Goal: Task Accomplishment & Management: Use online tool/utility

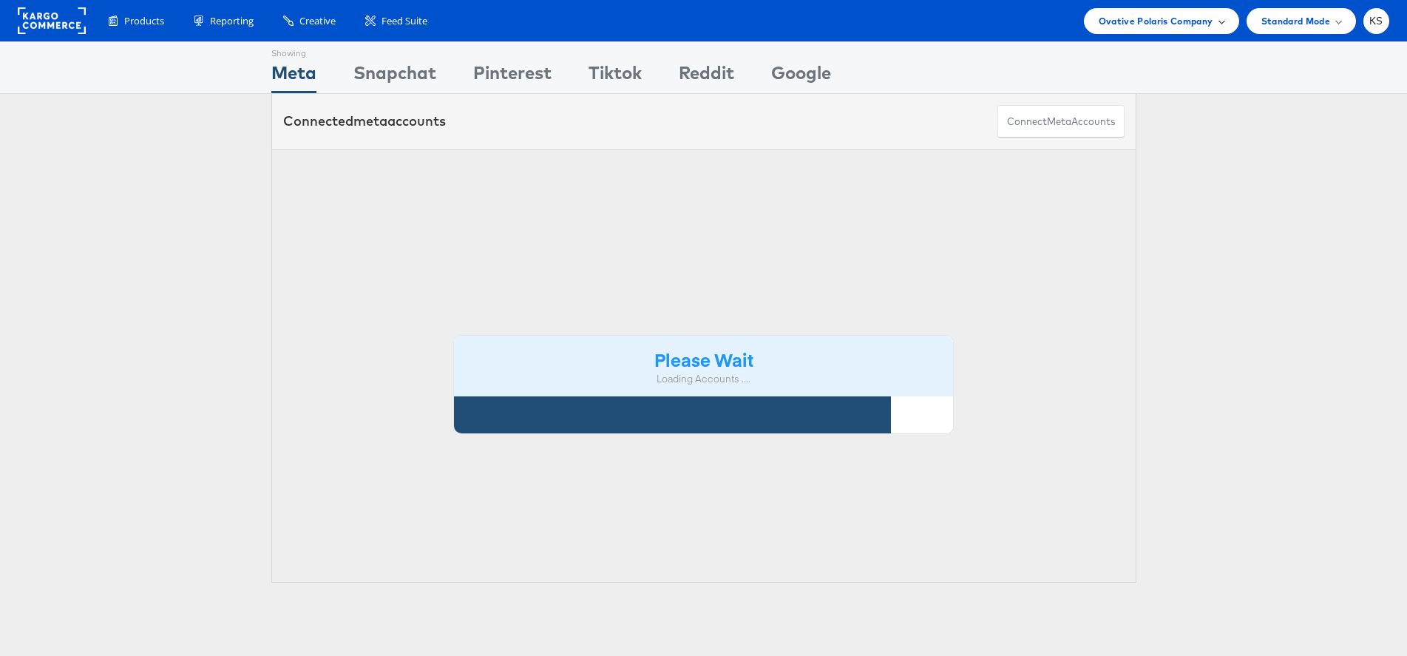
click at [1135, 11] on div "Ovative Polaris Company" at bounding box center [1161, 21] width 155 height 26
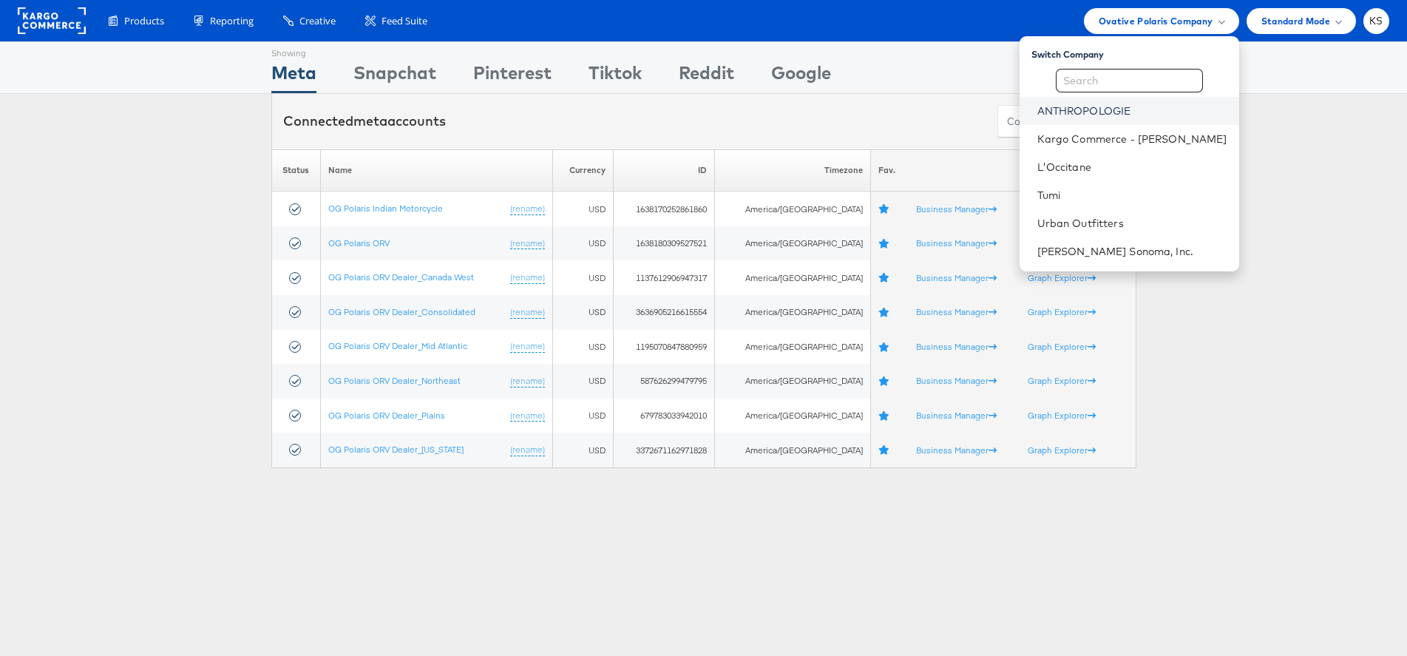
click at [1113, 117] on link "ANTHROPOLOGIE" at bounding box center [1132, 111] width 190 height 15
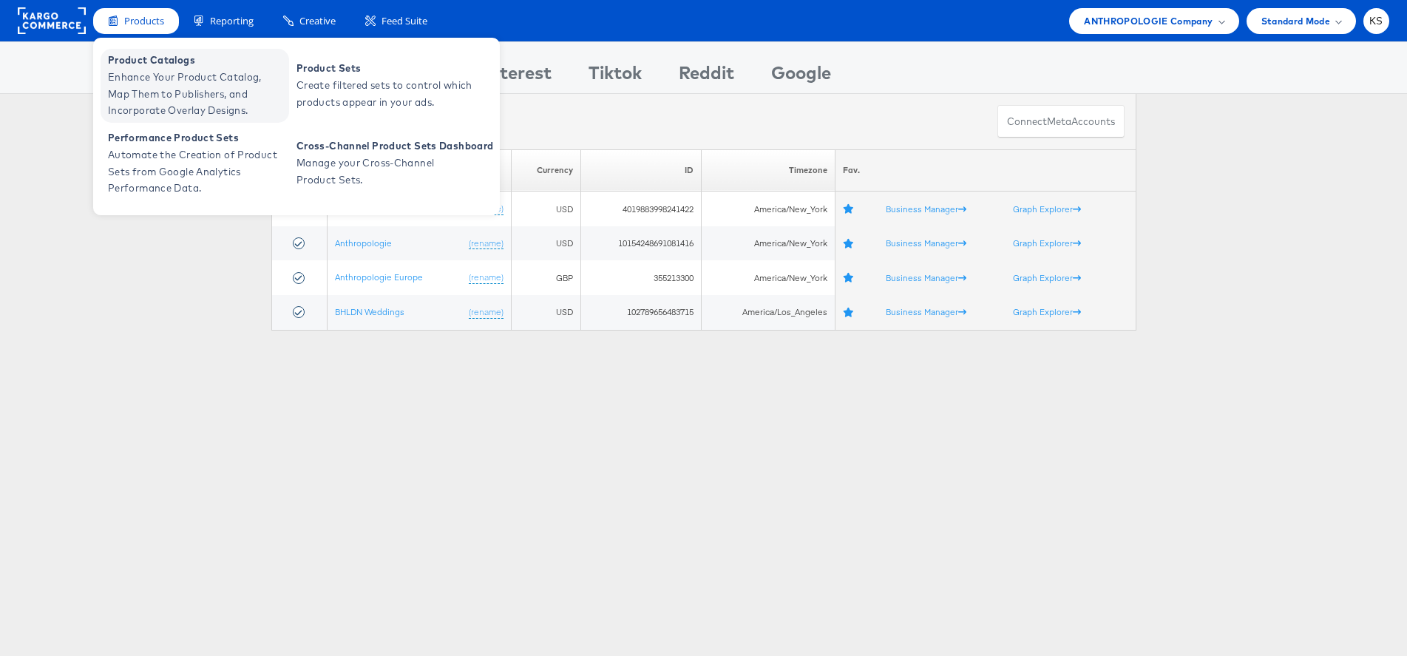
click at [176, 83] on span "Enhance Your Product Catalog, Map Them to Publishers, and Incorporate Overlay D…" at bounding box center [196, 94] width 177 height 50
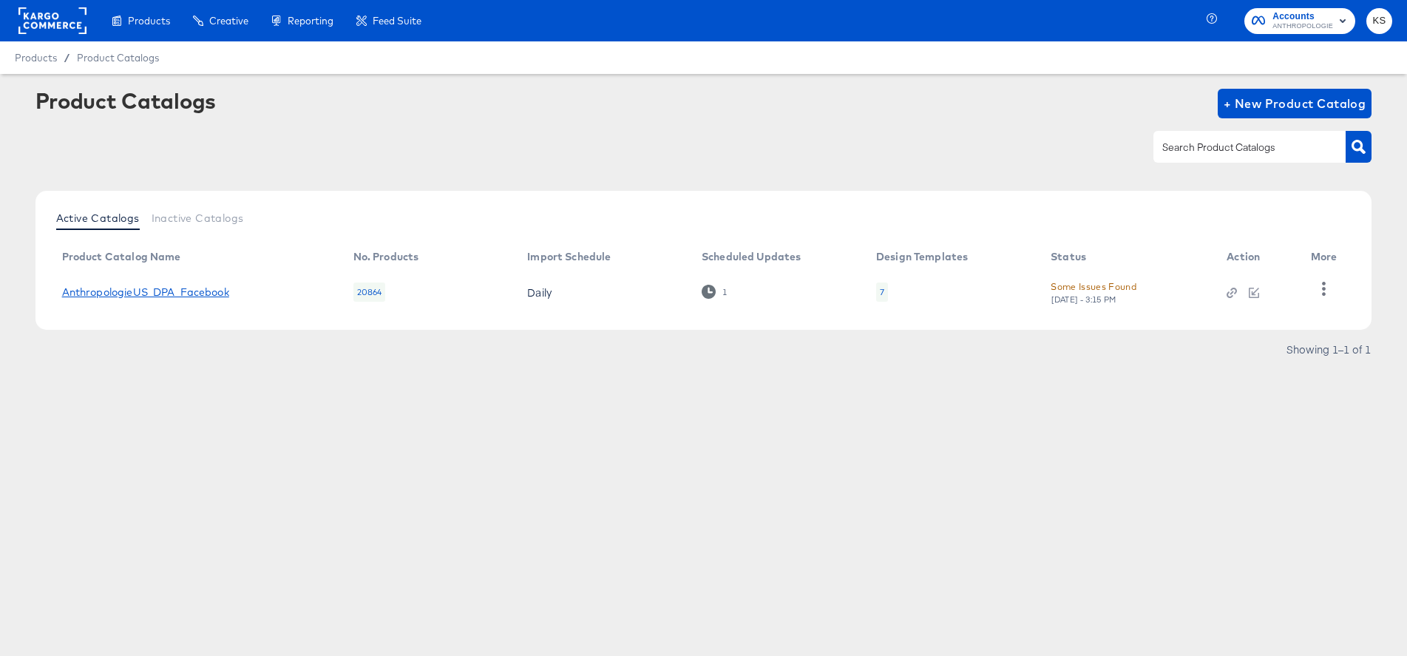
click at [170, 291] on link "AnthropologieUS_DPA_Facebook" at bounding box center [145, 292] width 167 height 12
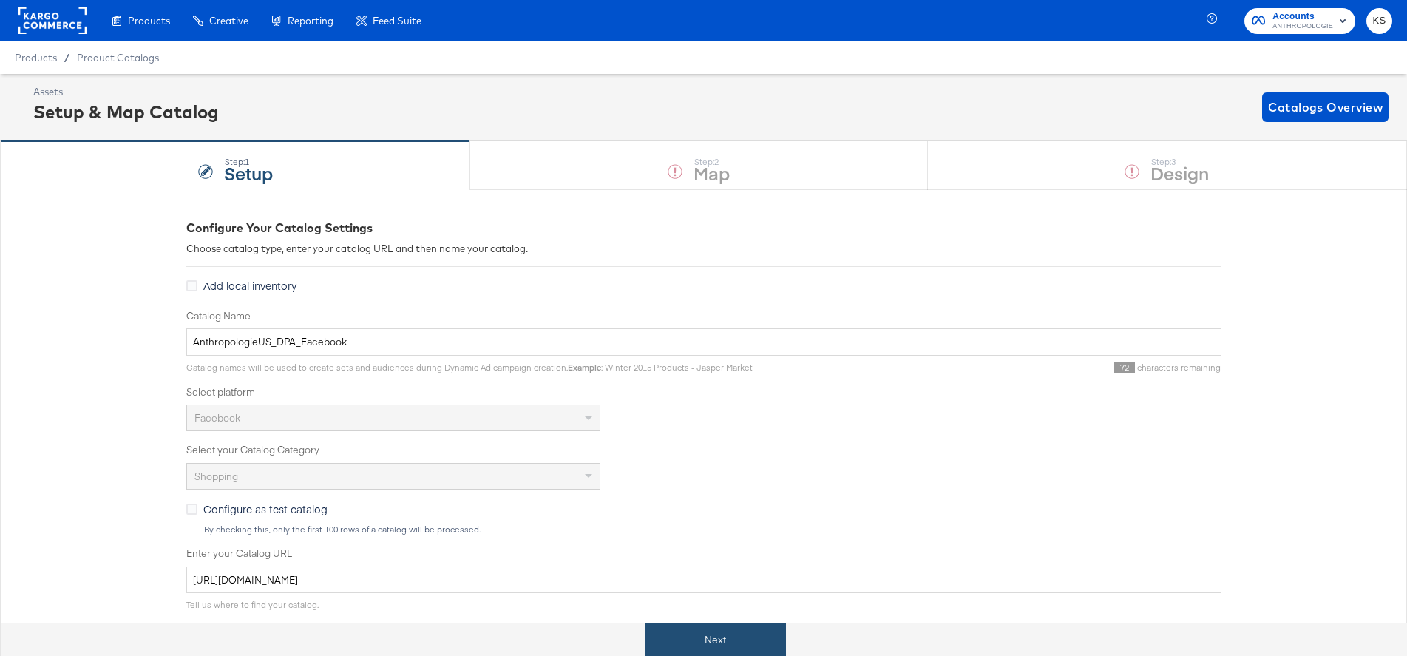
click at [753, 626] on button "Next" at bounding box center [715, 639] width 141 height 33
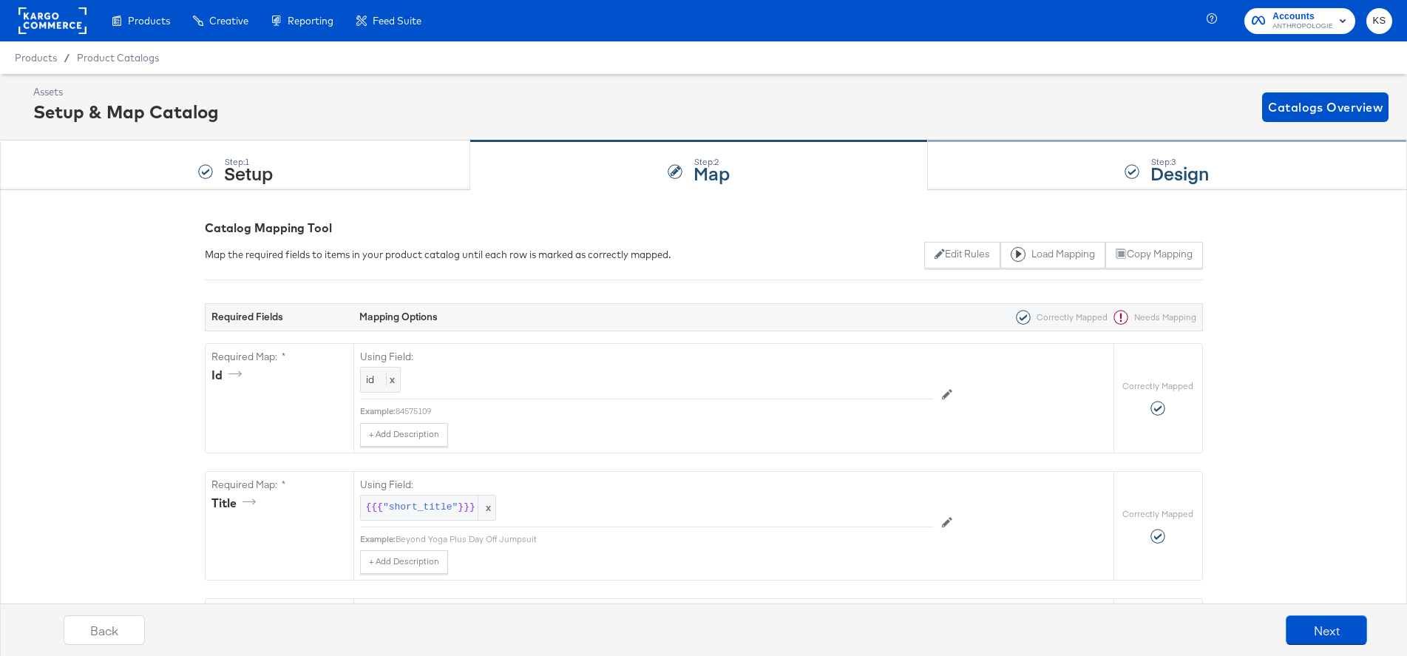
click at [1072, 160] on div "Step: 3 Design" at bounding box center [1167, 165] width 479 height 49
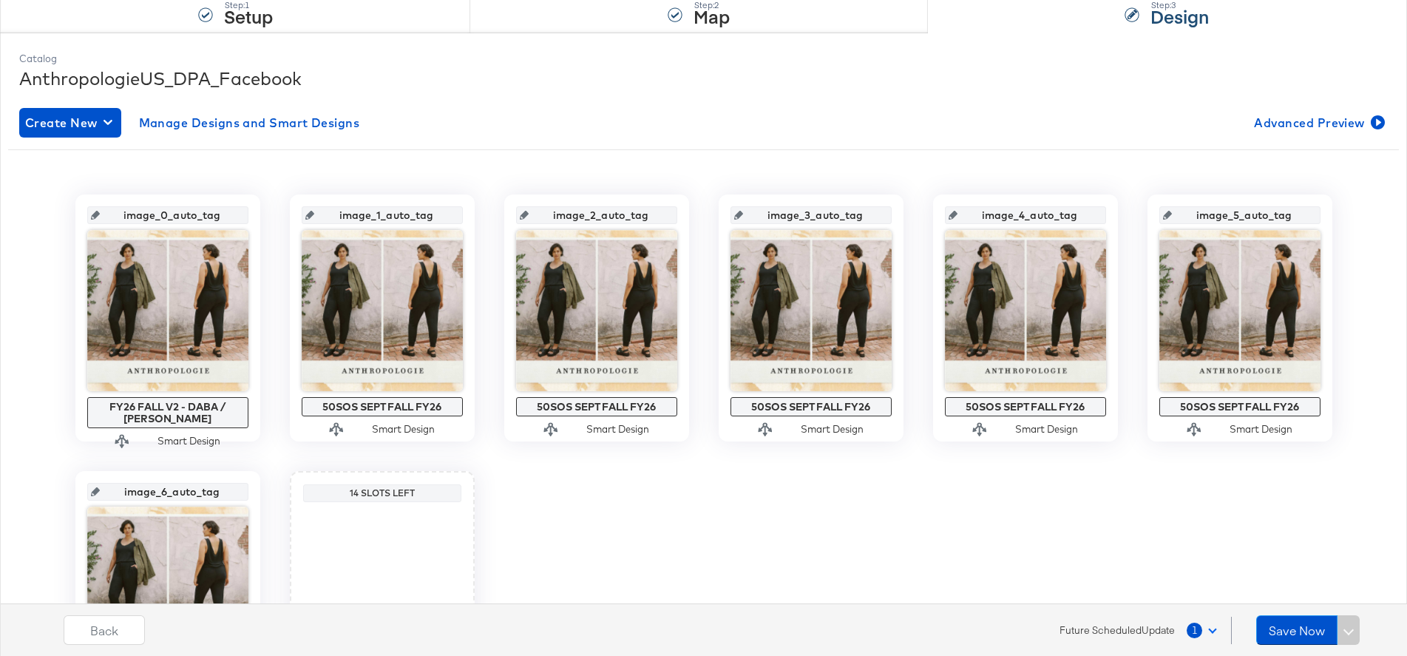
scroll to position [175, 0]
